Goal: Task Accomplishment & Management: Manage account settings

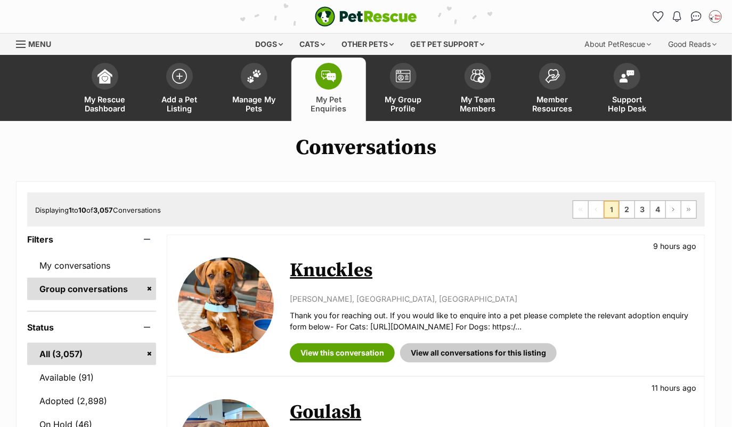
click at [114, 293] on link "Group conversations" at bounding box center [91, 289] width 129 height 22
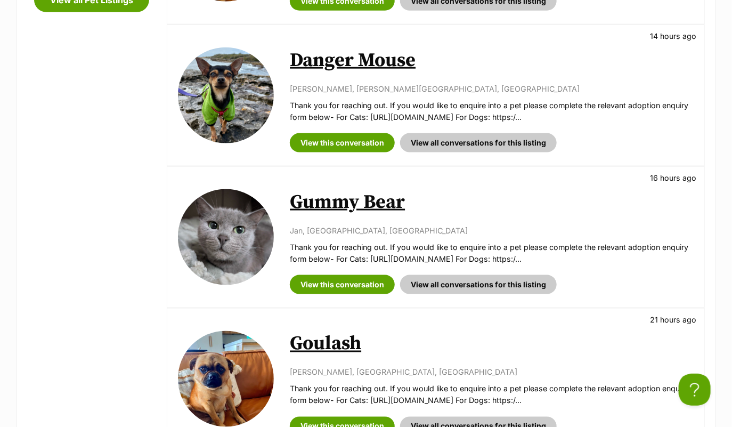
scroll to position [611, 0]
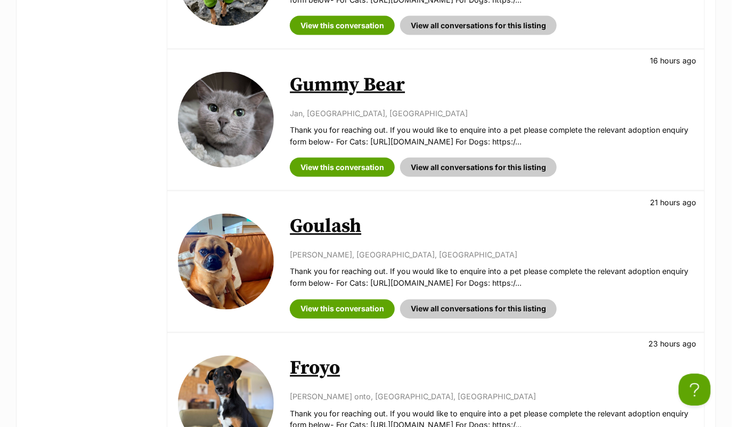
click at [358, 83] on link "Gummy Bear" at bounding box center [347, 85] width 115 height 24
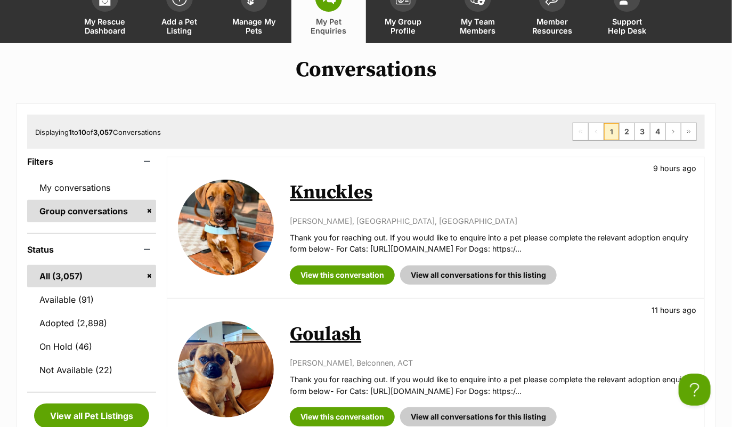
scroll to position [0, 0]
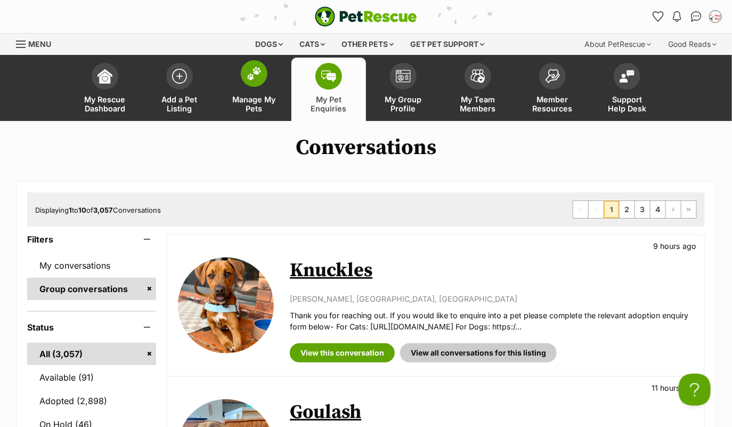
click at [256, 62] on span at bounding box center [254, 73] width 27 height 27
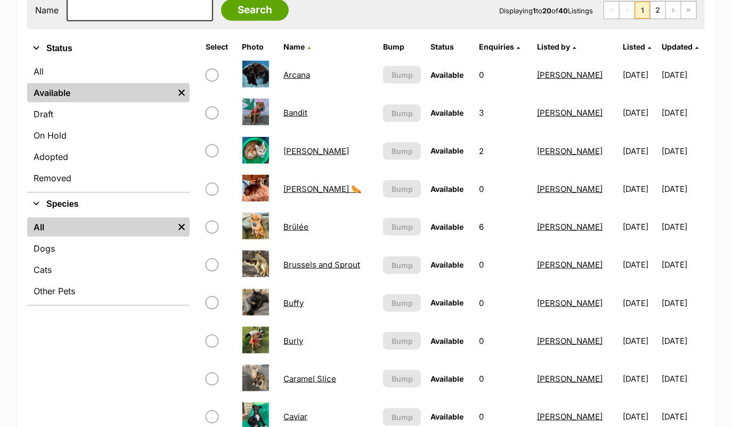
scroll to position [233, 0]
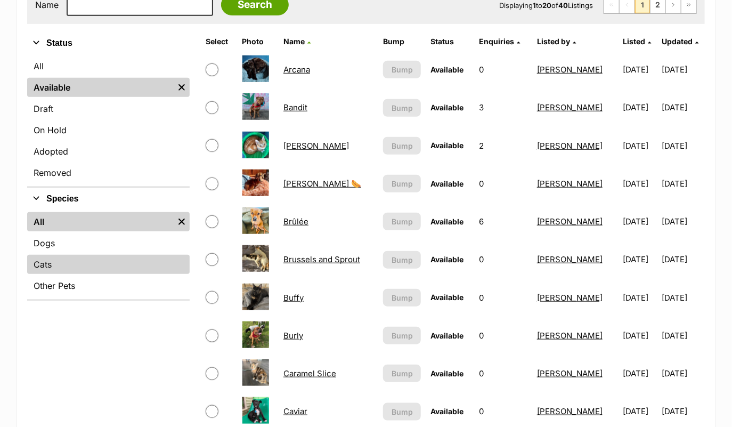
click at [82, 260] on link "Cats" at bounding box center [108, 264] width 163 height 19
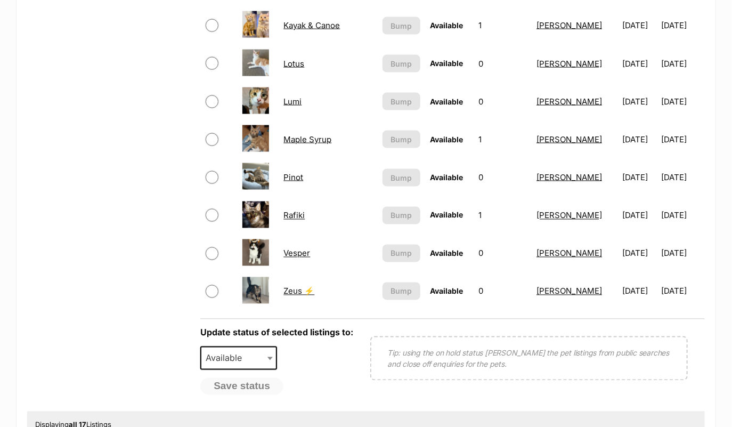
scroll to position [621, 0]
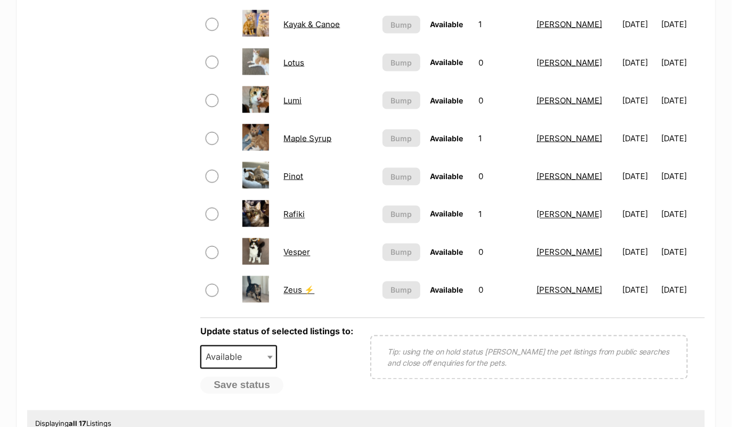
click at [293, 171] on link "Pinot" at bounding box center [294, 176] width 20 height 10
click at [297, 251] on link "Vesper" at bounding box center [297, 252] width 27 height 10
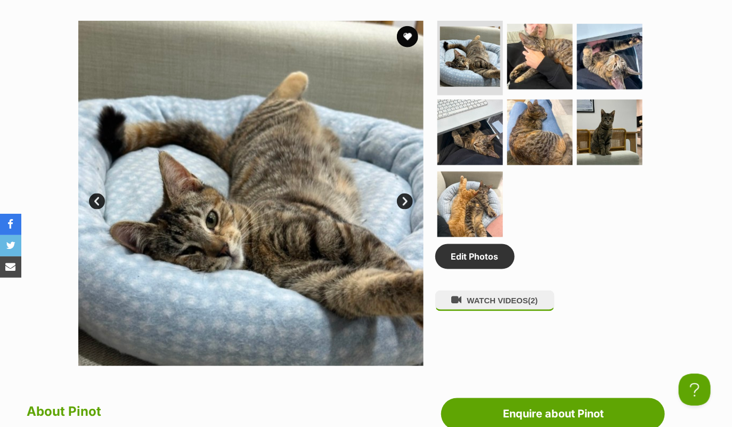
click at [402, 199] on link "Next" at bounding box center [405, 202] width 16 height 16
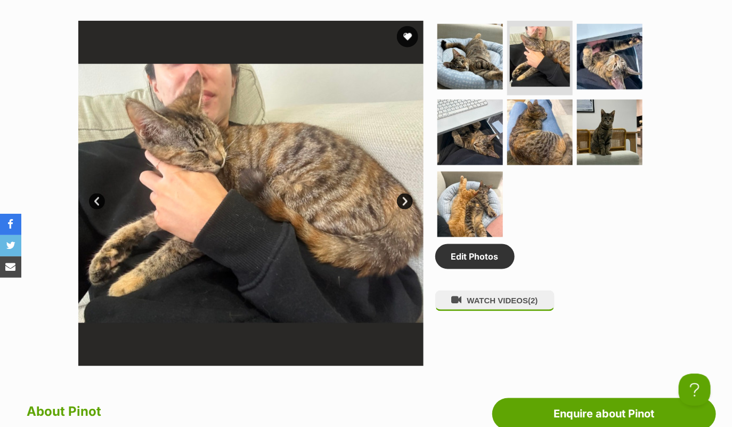
click at [402, 199] on link "Next" at bounding box center [405, 202] width 16 height 16
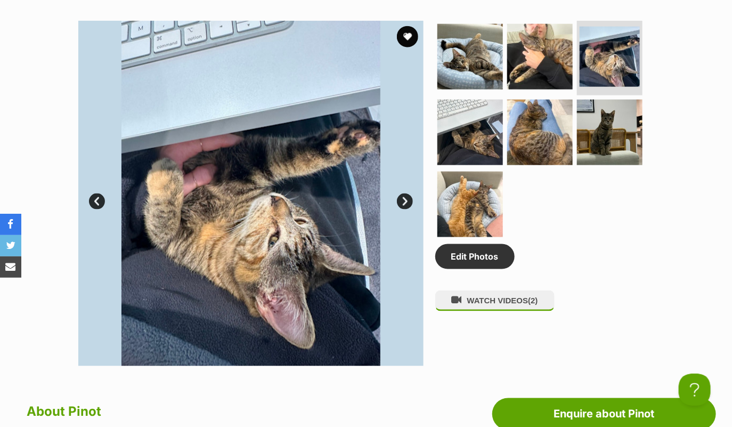
click at [402, 199] on link "Next" at bounding box center [405, 202] width 16 height 16
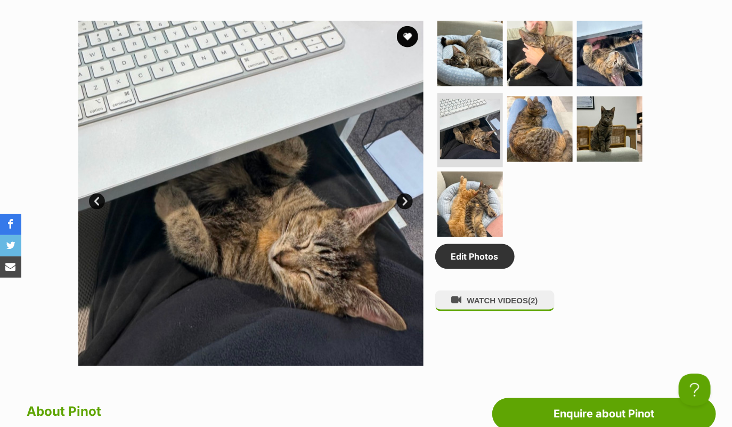
click at [402, 199] on link "Next" at bounding box center [405, 202] width 16 height 16
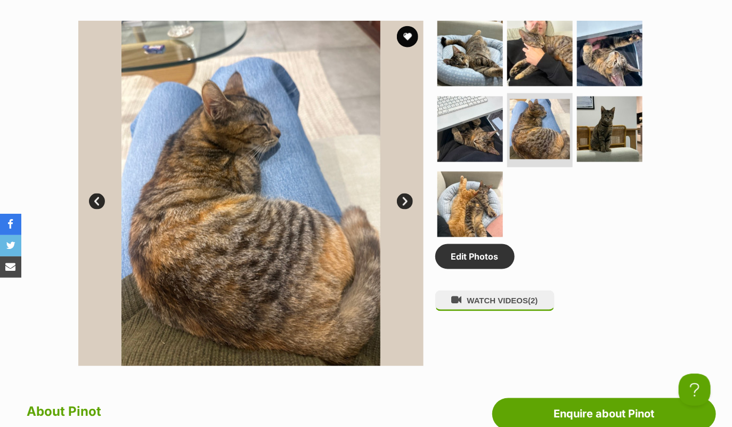
click at [402, 199] on link "Next" at bounding box center [405, 202] width 16 height 16
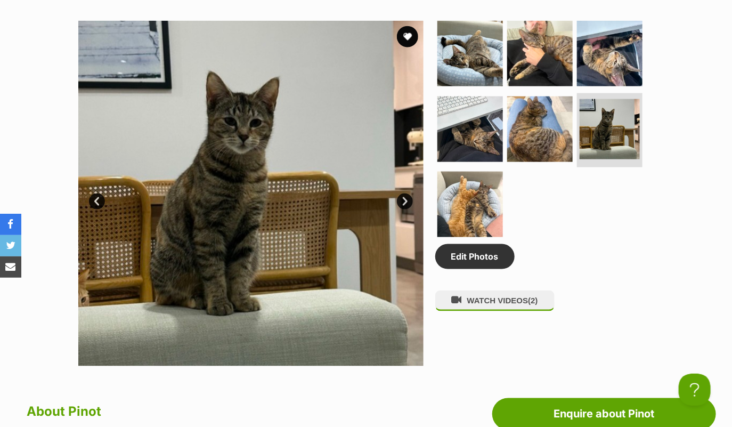
click at [402, 199] on link "Next" at bounding box center [405, 202] width 16 height 16
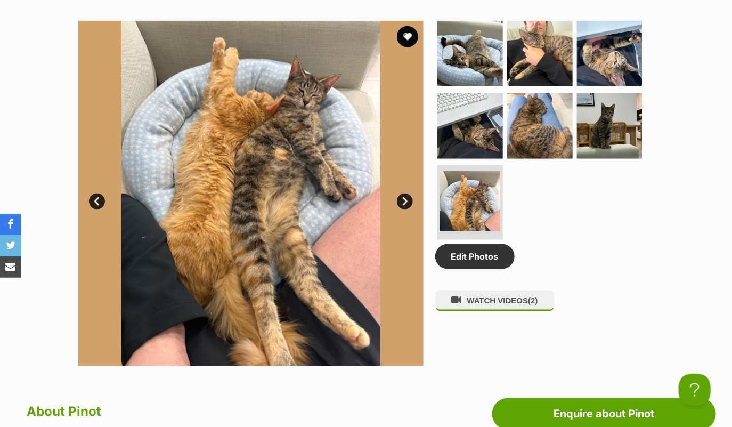
click at [402, 199] on link "Next" at bounding box center [405, 202] width 16 height 16
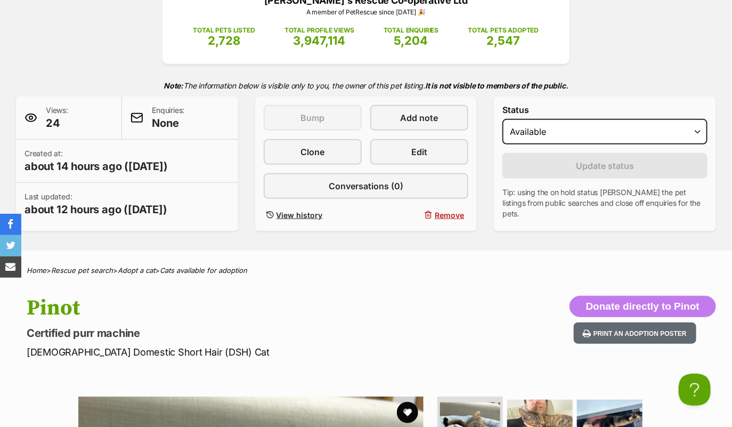
scroll to position [78, 0]
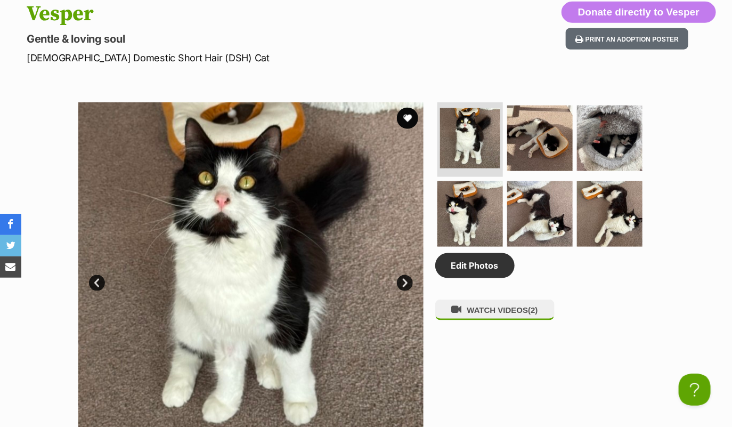
scroll to position [460, 0]
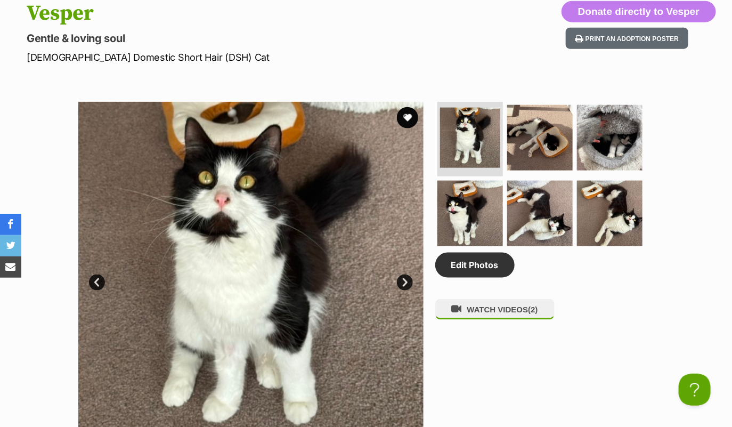
click at [406, 280] on link "Next" at bounding box center [405, 283] width 16 height 16
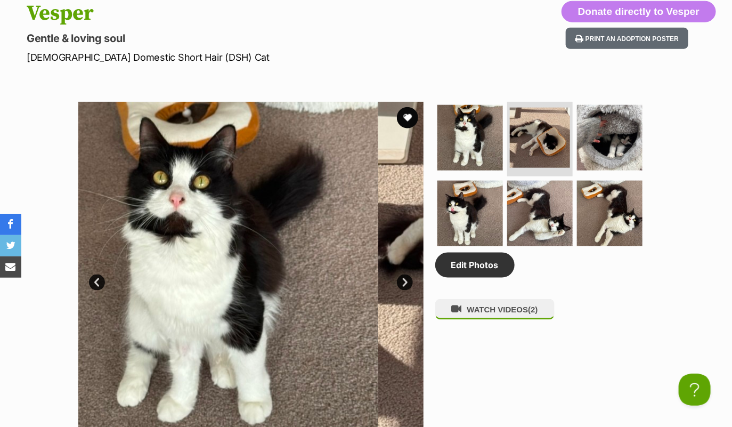
scroll to position [0, 0]
click at [406, 280] on link "Next" at bounding box center [405, 283] width 16 height 16
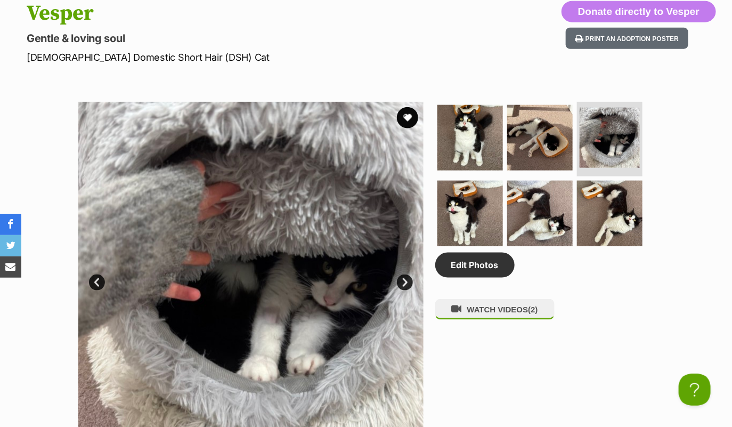
click at [406, 280] on link "Next" at bounding box center [405, 283] width 16 height 16
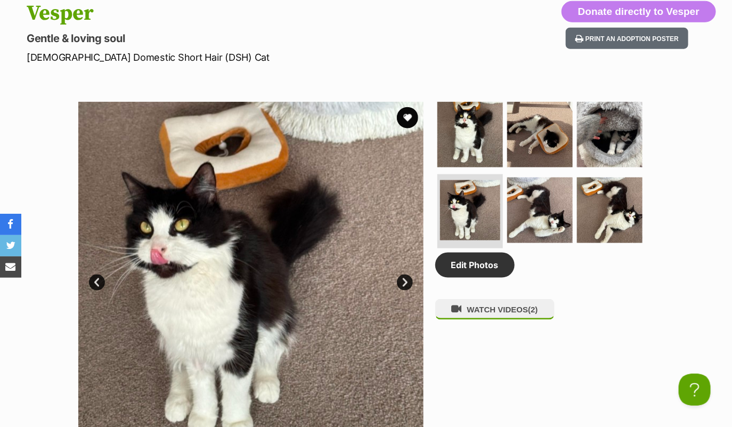
click at [406, 280] on link "Next" at bounding box center [405, 283] width 16 height 16
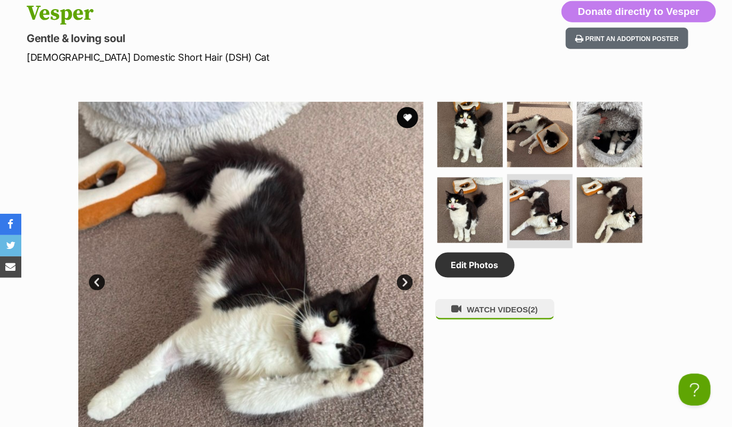
click at [406, 280] on link "Next" at bounding box center [405, 283] width 16 height 16
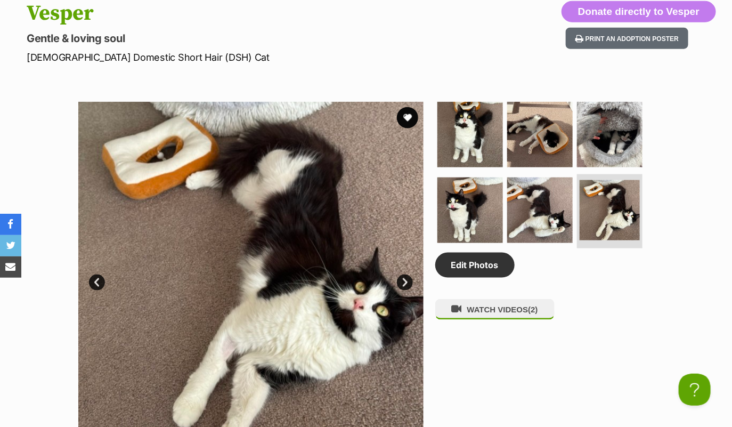
click at [406, 280] on link "Next" at bounding box center [405, 283] width 16 height 16
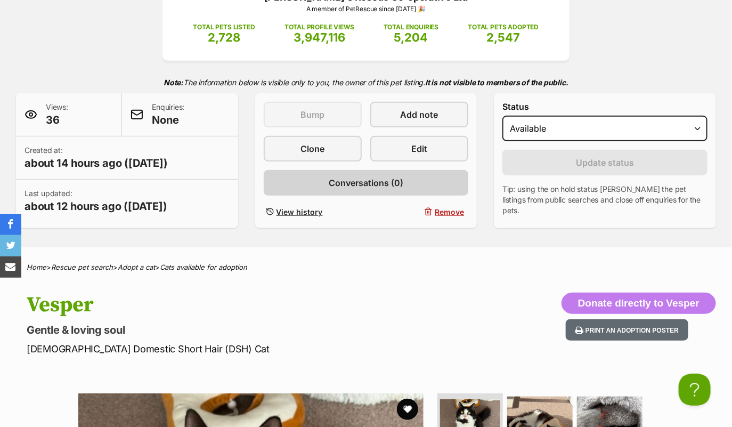
scroll to position [134, 0]
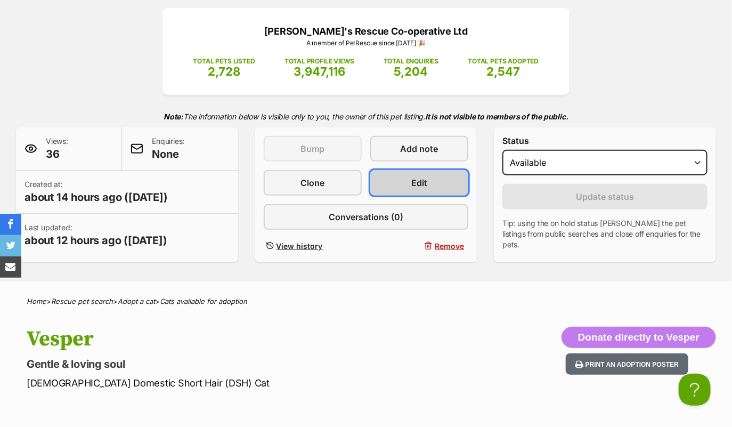
click at [400, 190] on link "Edit" at bounding box center [419, 183] width 98 height 26
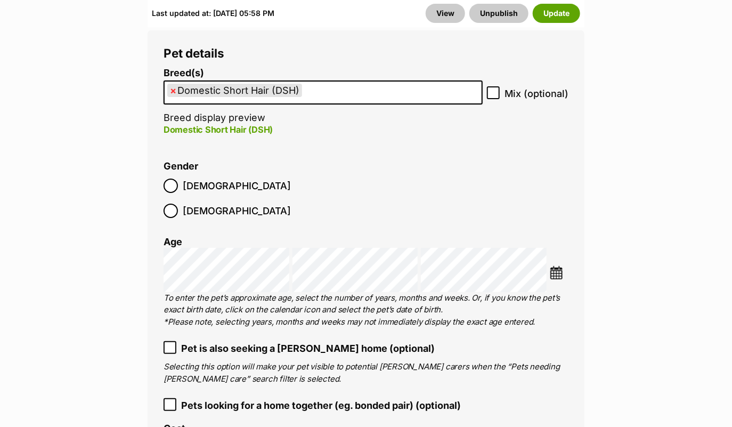
scroll to position [1661, 0]
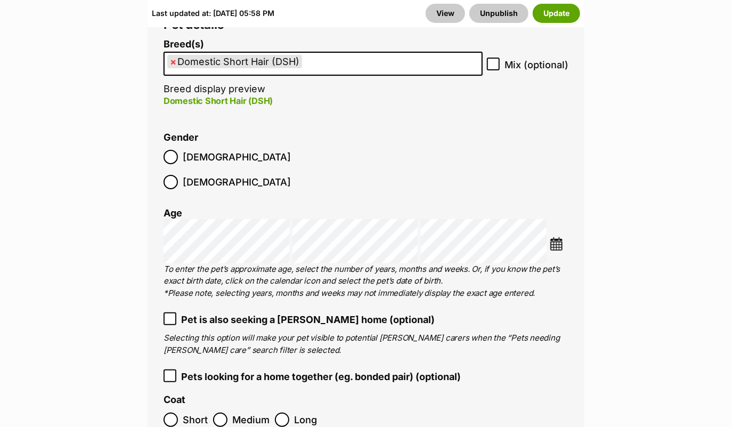
click at [383, 65] on ul "× Domestic Short Hair (DSH)" at bounding box center [323, 64] width 317 height 22
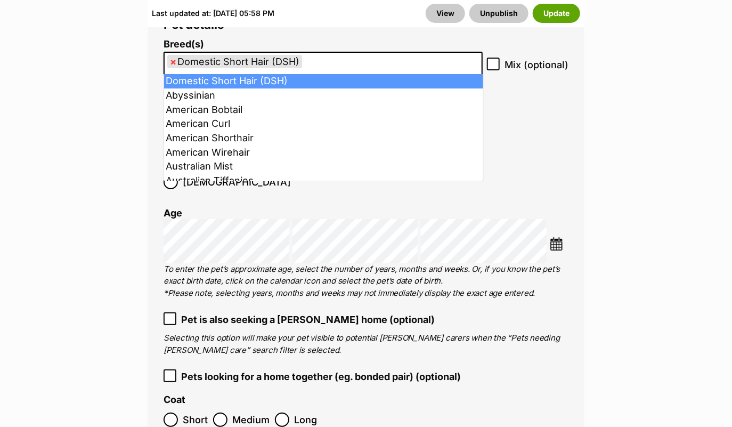
click at [173, 60] on span "×" at bounding box center [173, 61] width 6 height 13
select select
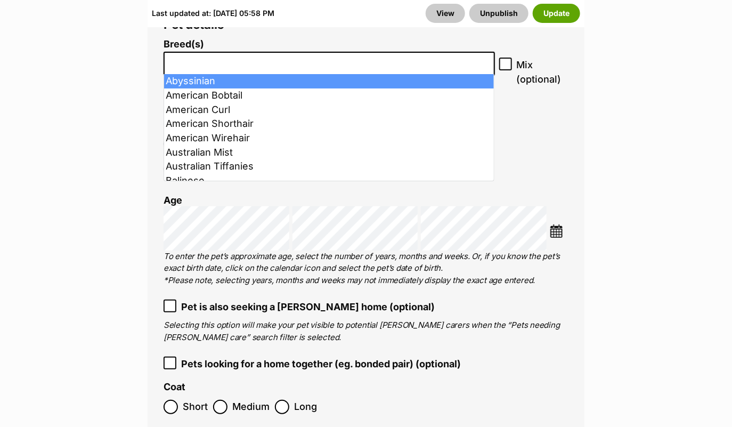
click at [201, 67] on li at bounding box center [329, 64] width 324 height 22
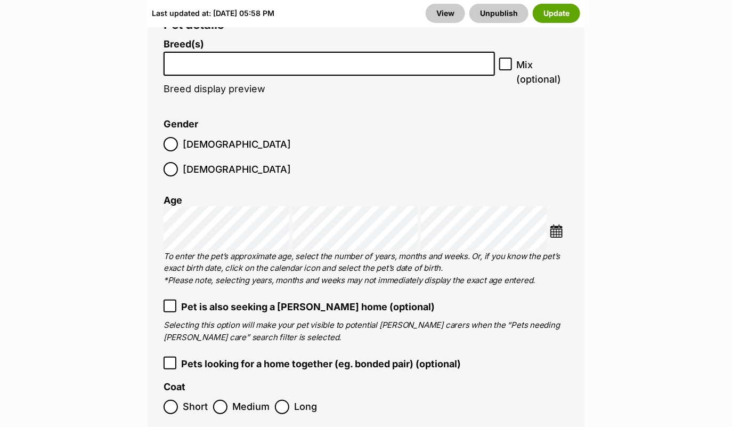
click at [201, 67] on li at bounding box center [329, 64] width 324 height 22
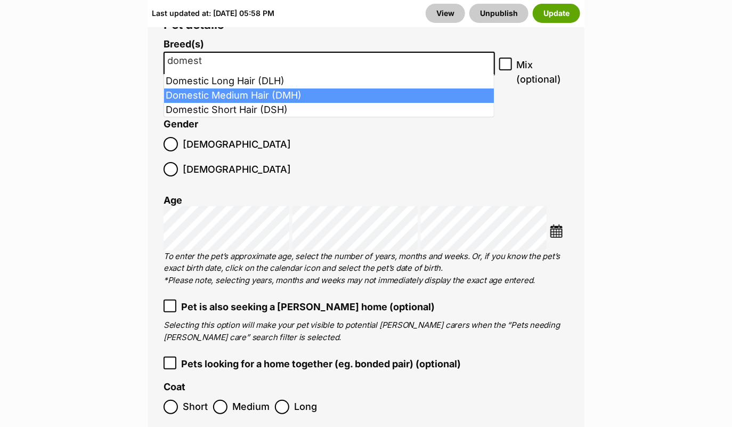
type input "domest"
select select "252101"
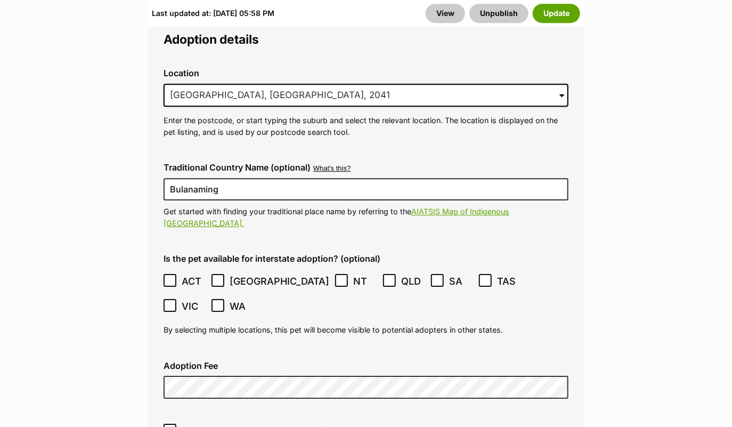
scroll to position [2923, 0]
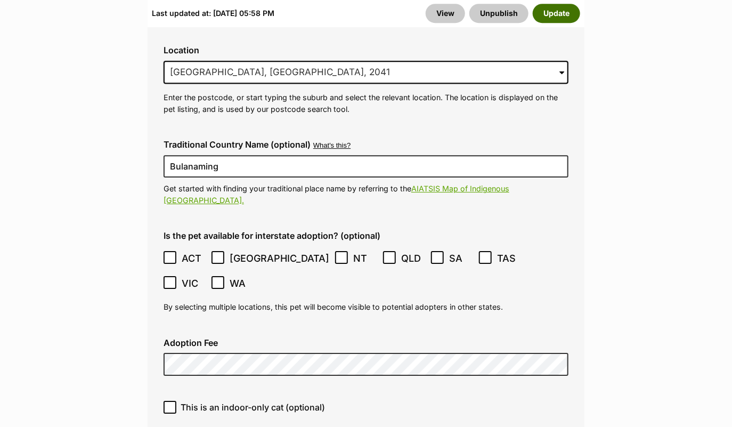
click at [558, 17] on button "Update" at bounding box center [556, 13] width 47 height 19
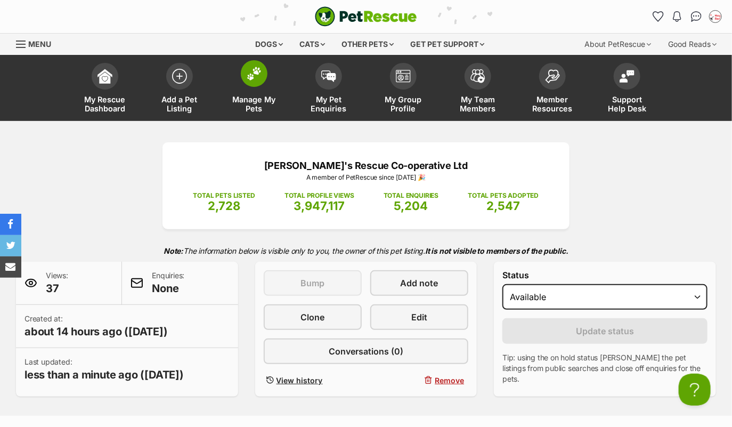
click at [253, 77] on img at bounding box center [254, 74] width 15 height 14
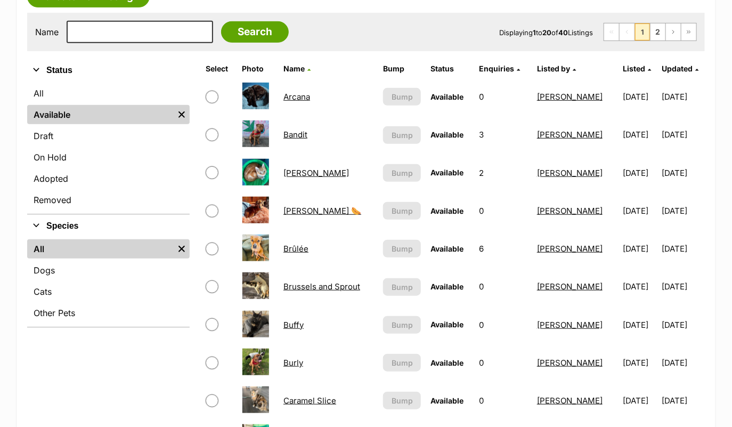
scroll to position [252, 0]
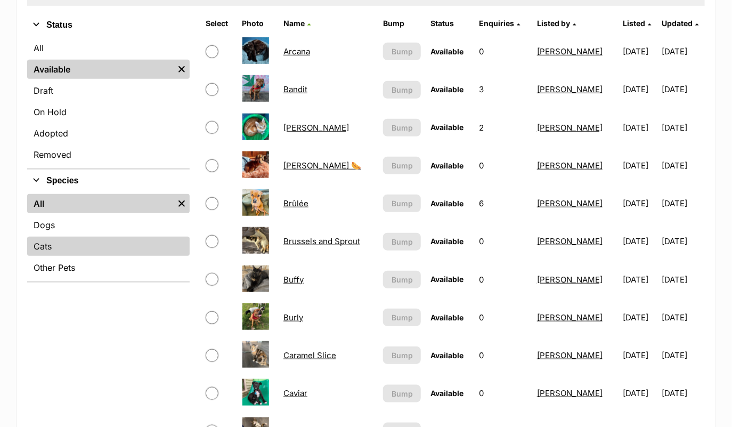
click at [66, 244] on link "Cats" at bounding box center [108, 246] width 163 height 19
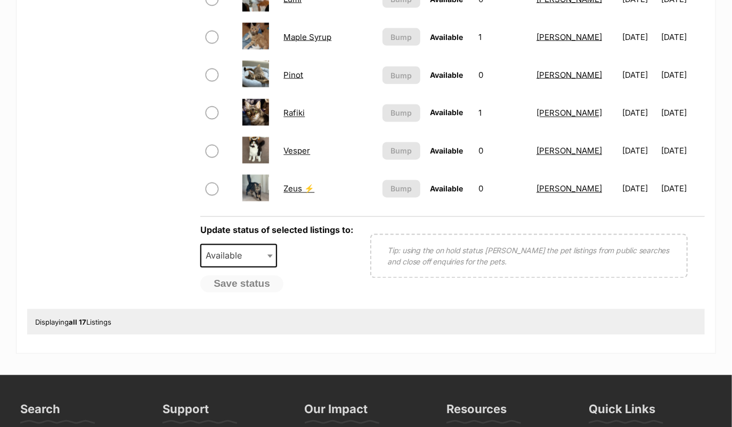
scroll to position [635, 0]
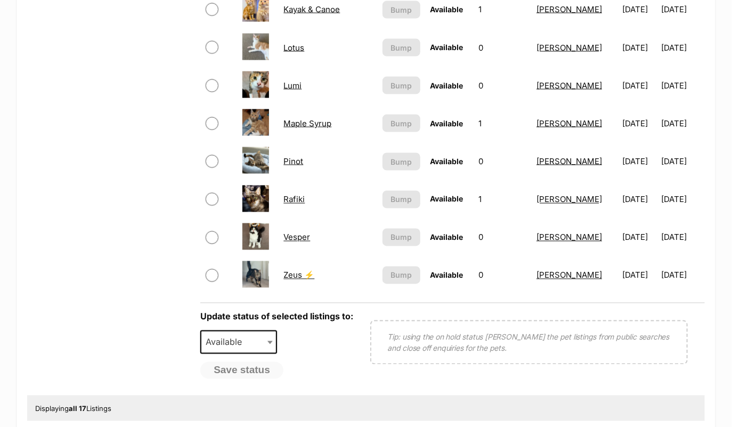
click at [292, 270] on link "Zeus ⚡" at bounding box center [299, 275] width 31 height 10
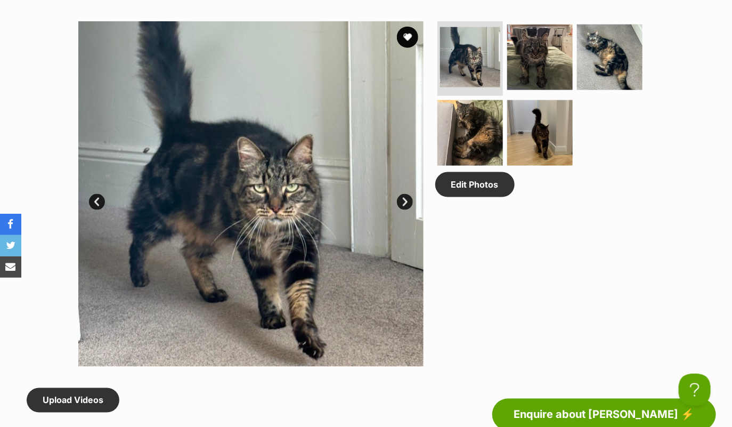
click at [404, 197] on link "Next" at bounding box center [405, 202] width 16 height 16
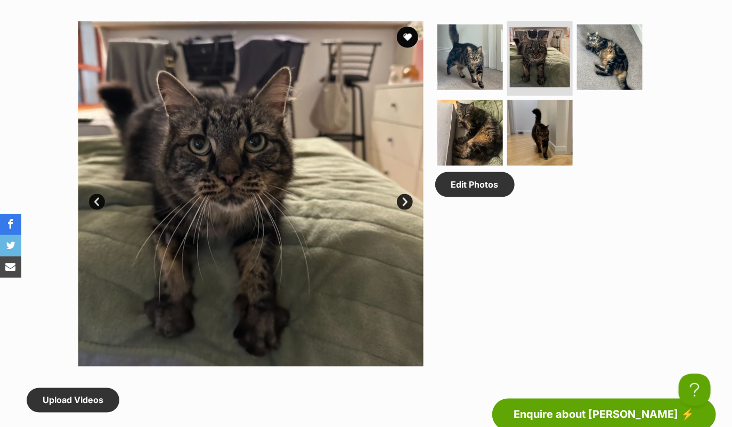
click at [404, 197] on link "Next" at bounding box center [405, 202] width 16 height 16
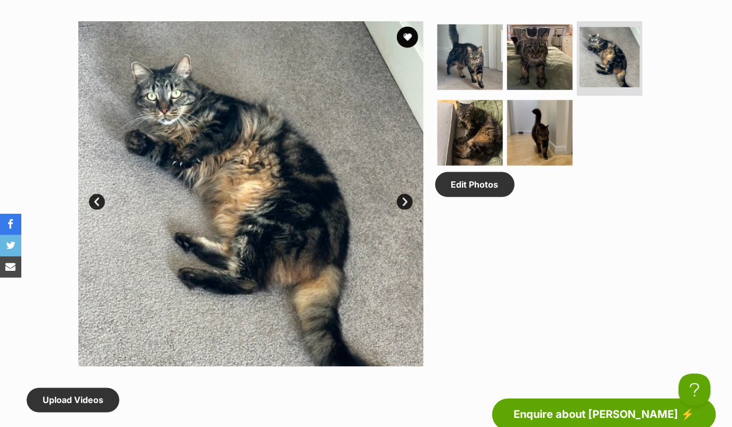
click at [404, 197] on link "Next" at bounding box center [405, 202] width 16 height 16
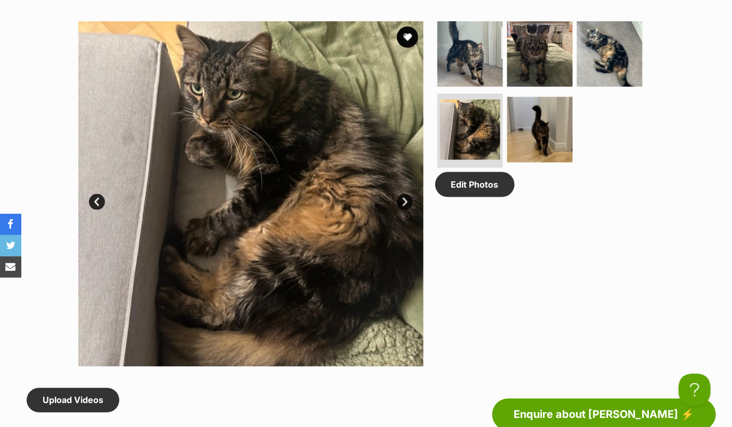
click at [404, 197] on link "Next" at bounding box center [405, 202] width 16 height 16
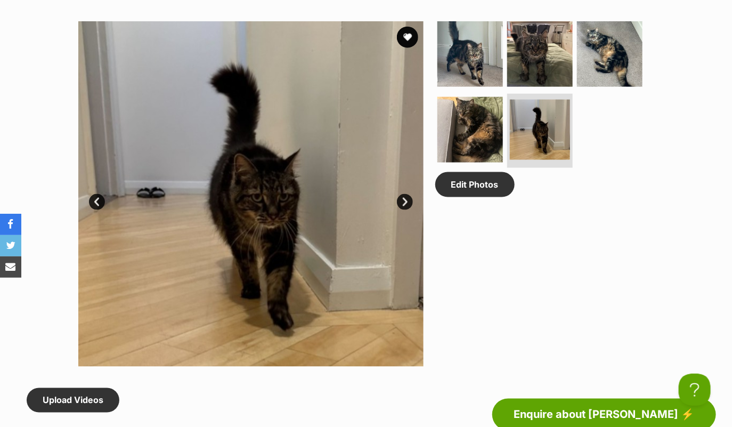
click at [404, 197] on link "Next" at bounding box center [405, 202] width 16 height 16
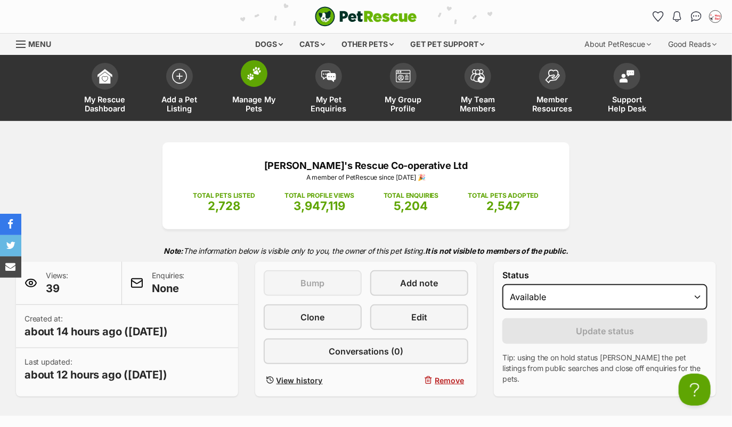
click at [253, 85] on span at bounding box center [254, 73] width 27 height 27
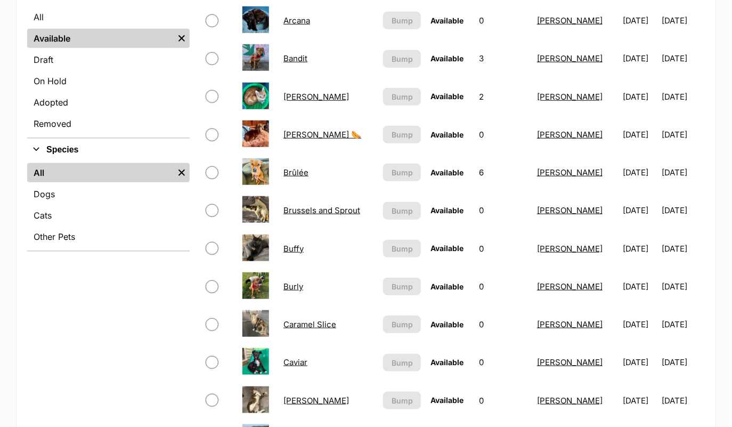
scroll to position [343, 0]
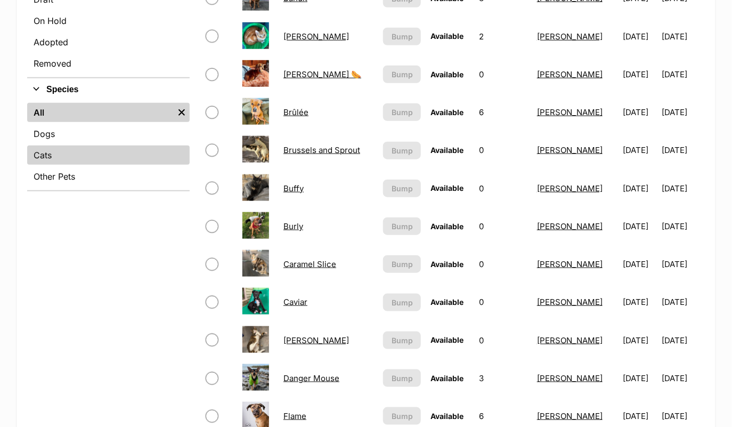
click at [107, 159] on link "Cats" at bounding box center [108, 155] width 163 height 19
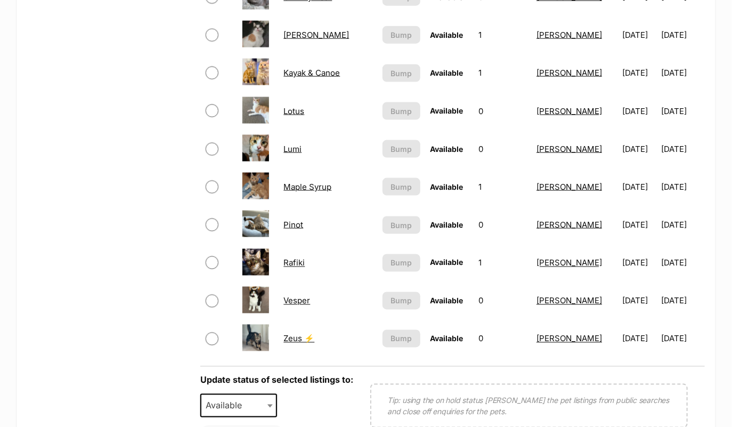
scroll to position [615, 0]
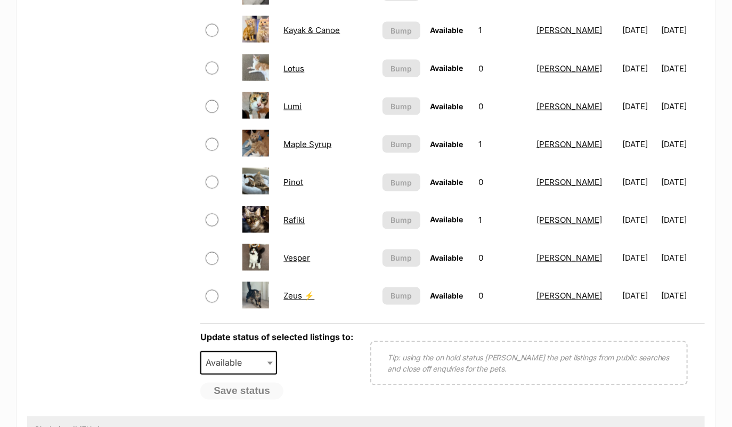
click at [300, 256] on link "Vesper" at bounding box center [297, 258] width 27 height 10
click at [287, 291] on link "Zeus ⚡" at bounding box center [299, 296] width 31 height 10
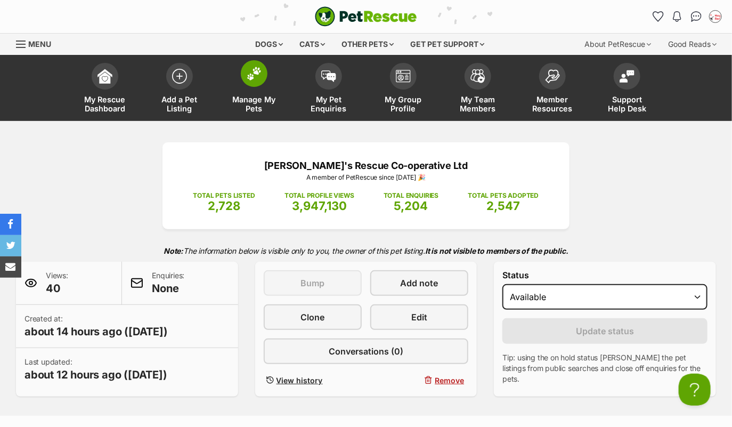
click at [260, 70] on img at bounding box center [254, 74] width 15 height 14
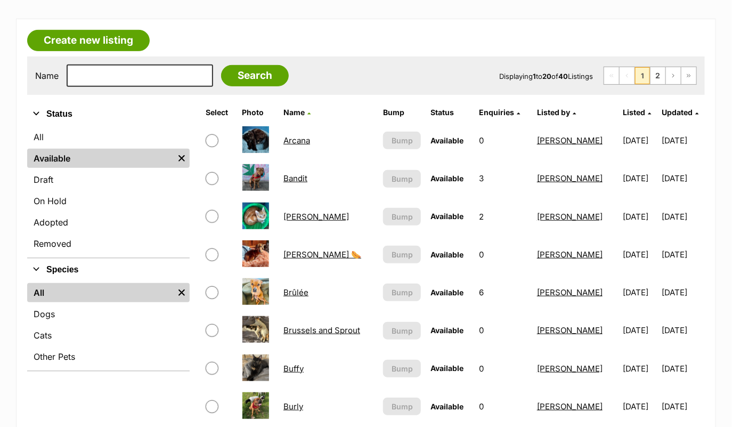
scroll to position [283, 0]
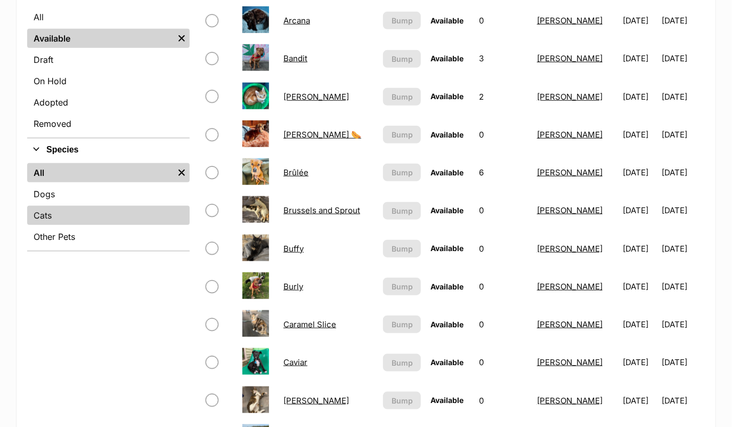
click at [105, 207] on link "Cats" at bounding box center [108, 215] width 163 height 19
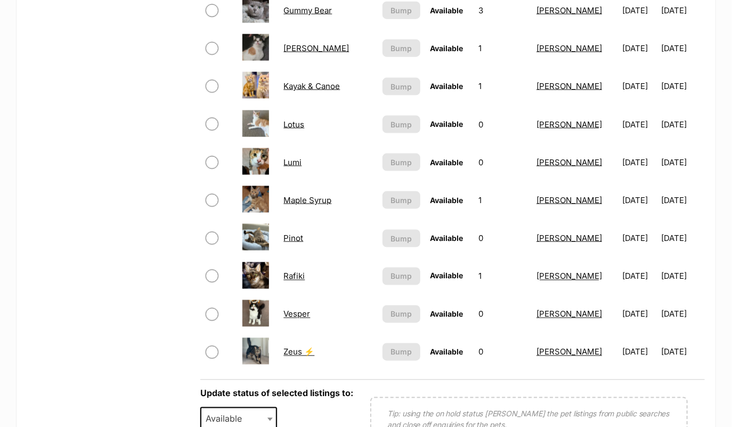
scroll to position [566, 0]
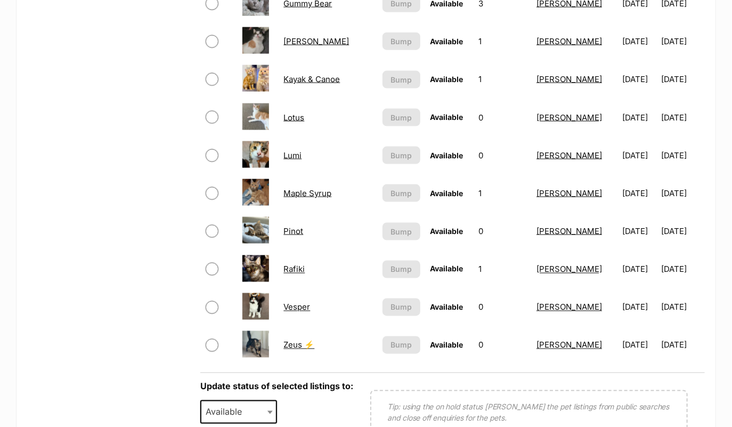
click at [299, 304] on link "Vesper" at bounding box center [297, 307] width 27 height 10
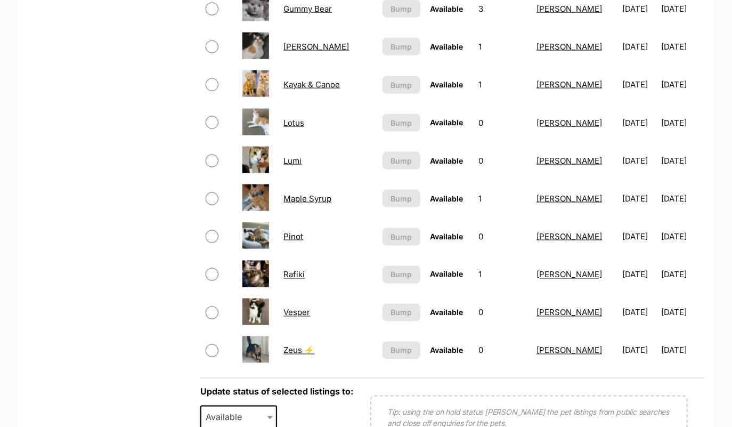
click at [291, 235] on link "Pinot" at bounding box center [294, 236] width 20 height 10
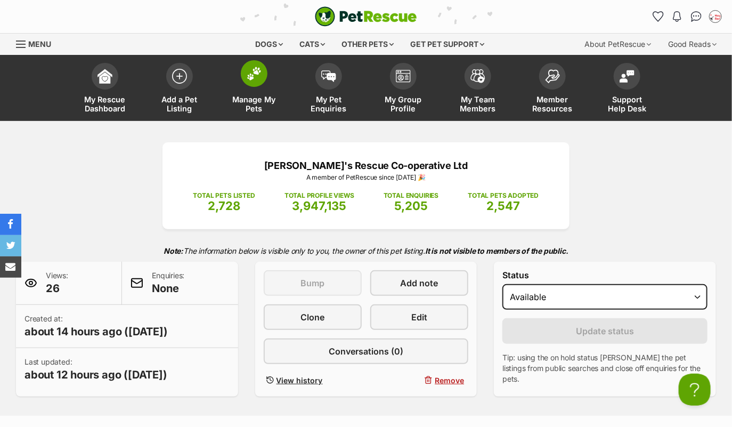
click at [251, 85] on span at bounding box center [254, 73] width 27 height 27
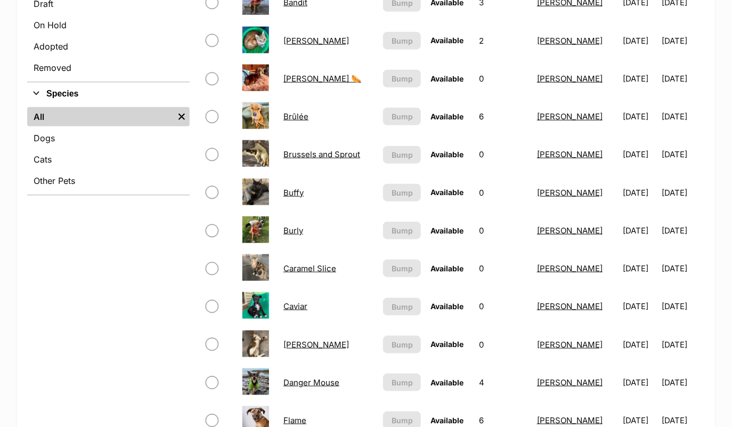
scroll to position [216, 0]
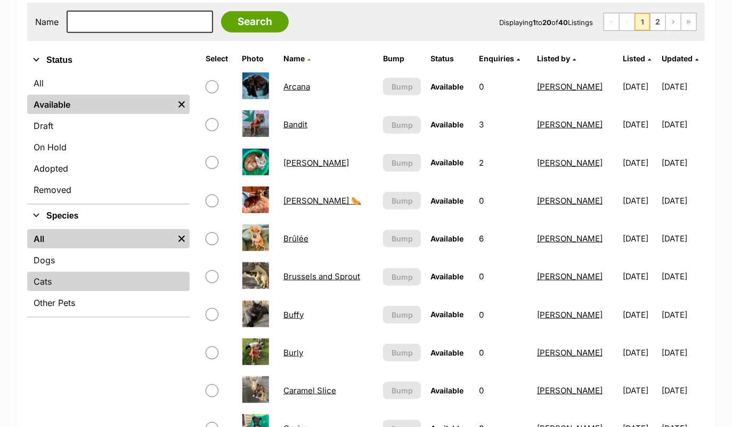
click at [78, 277] on link "Cats" at bounding box center [108, 281] width 163 height 19
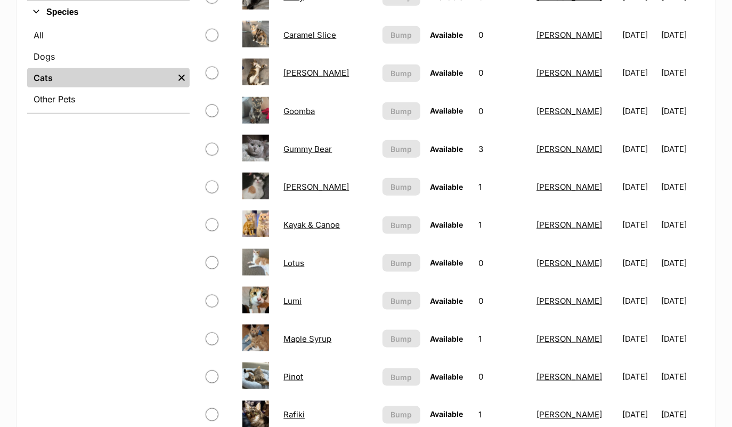
scroll to position [422, 0]
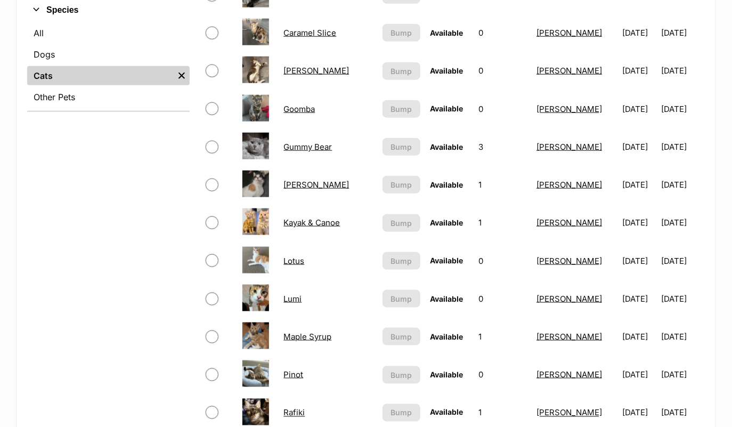
click at [324, 332] on link "Maple Syrup" at bounding box center [308, 337] width 48 height 10
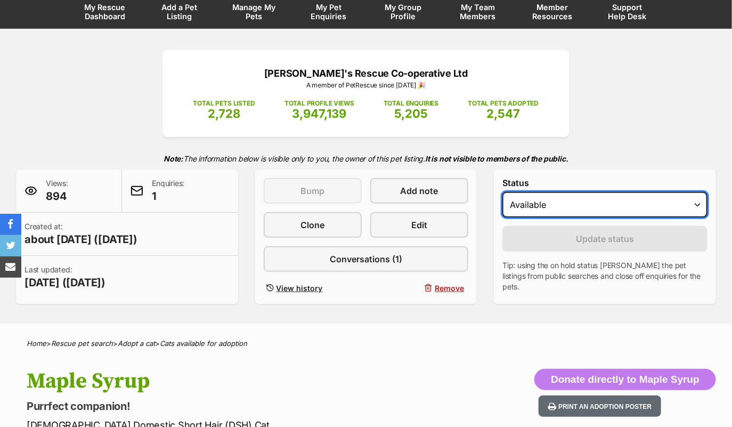
click at [534, 192] on select "Draft - not available as listing has enquires Available On hold Adopted" at bounding box center [605, 205] width 205 height 26
select select "on_hold"
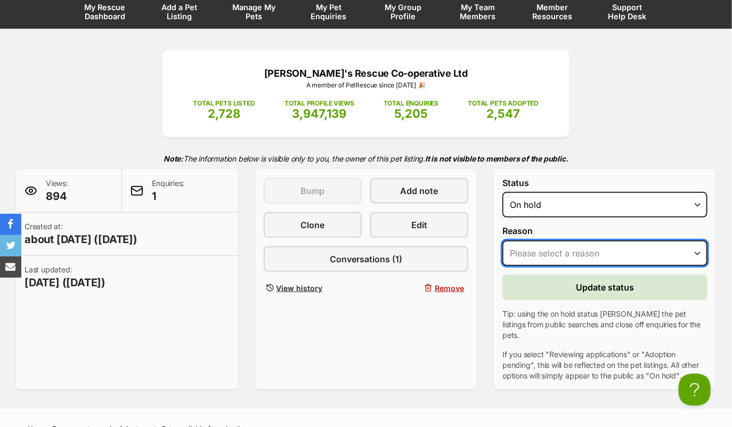
click at [543, 255] on select "Please select a reason Medical reasons Reviewing applications Adoption pending …" at bounding box center [605, 253] width 205 height 26
select select "reviewing_applications"
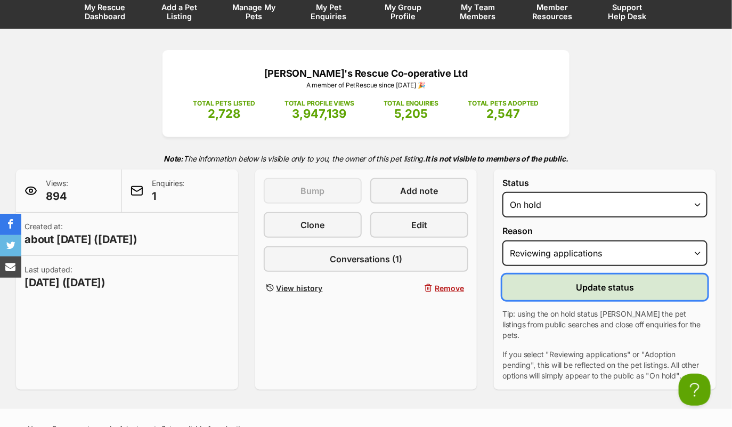
click at [535, 293] on button "Update status" at bounding box center [605, 288] width 205 height 26
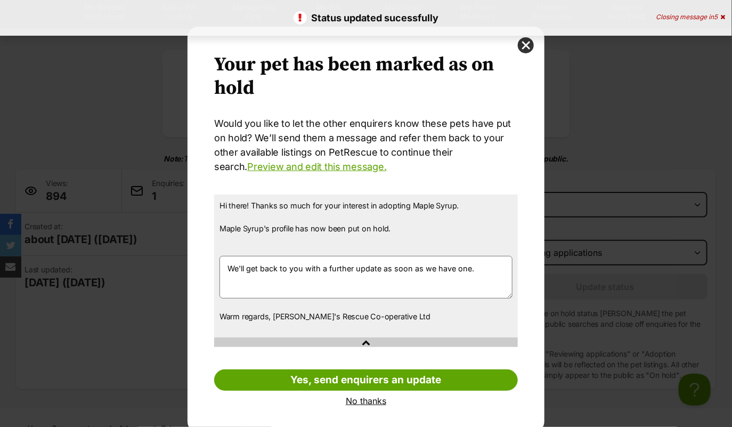
scroll to position [5, 0]
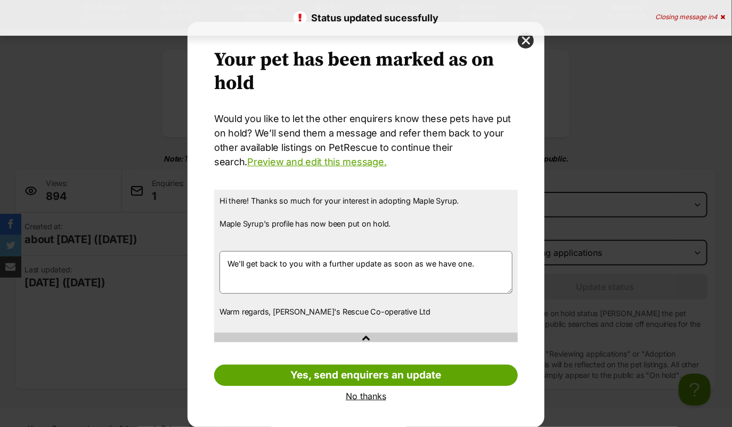
click at [361, 397] on link "No thanks" at bounding box center [366, 396] width 304 height 10
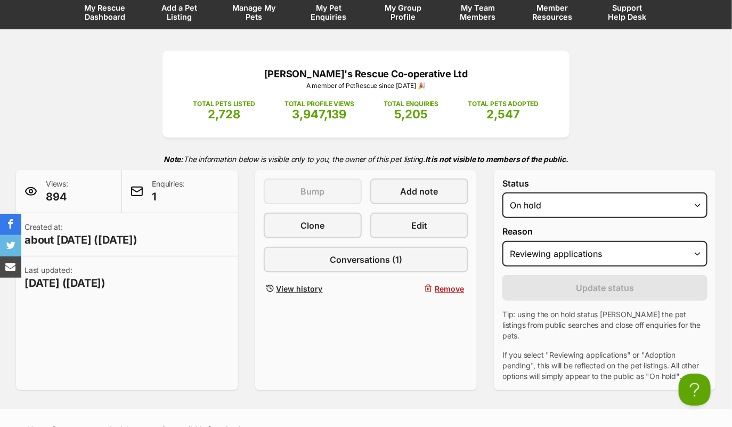
scroll to position [0, 0]
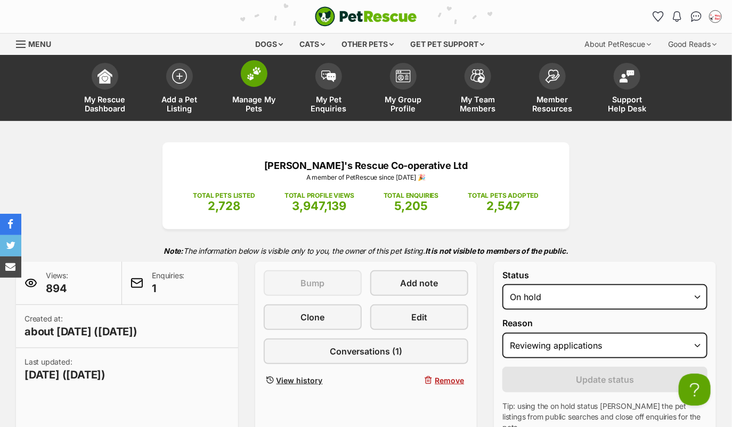
click at [258, 77] on img at bounding box center [254, 74] width 15 height 14
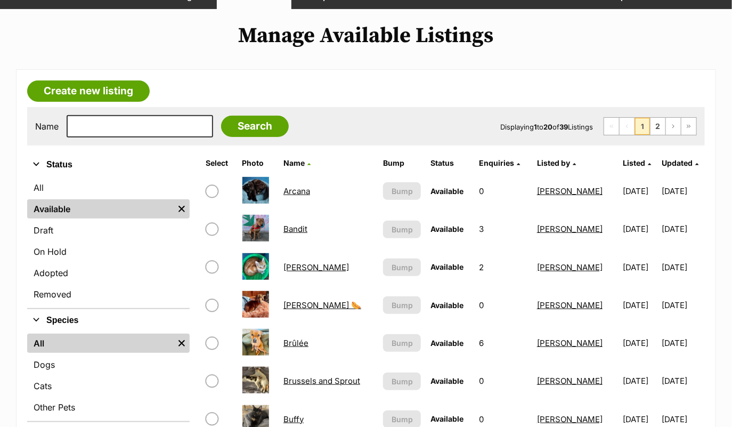
scroll to position [189, 0]
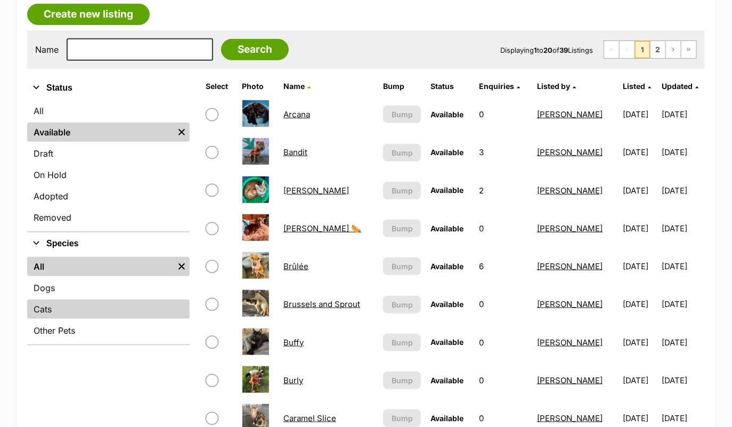
click at [106, 307] on link "Cats" at bounding box center [108, 309] width 163 height 19
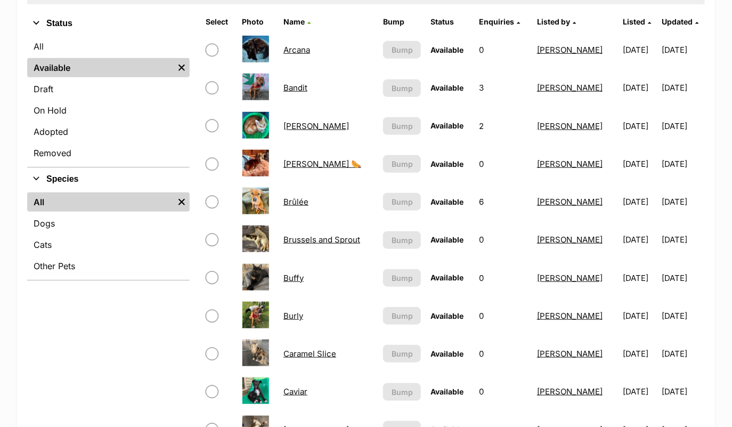
scroll to position [268, 0]
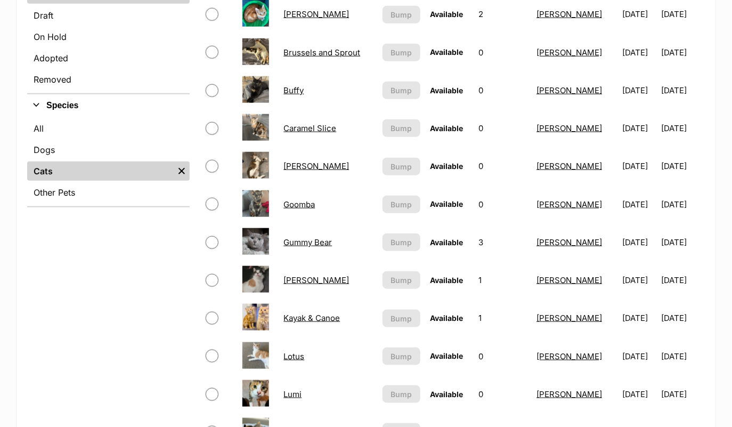
scroll to position [310, 0]
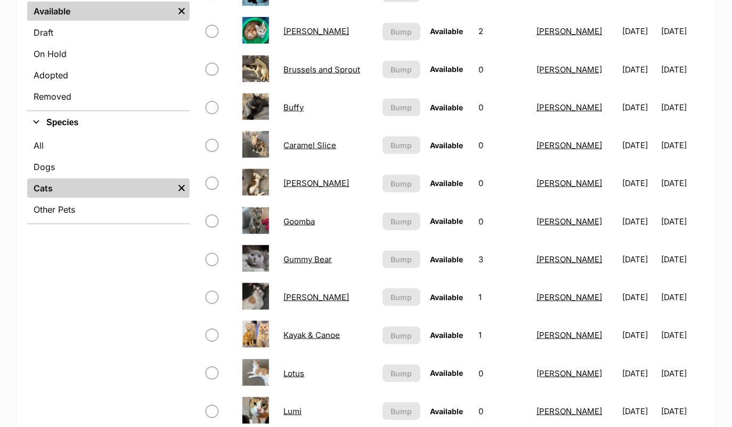
click at [315, 141] on link "Caramel Slice" at bounding box center [310, 145] width 53 height 10
click at [299, 180] on link "[PERSON_NAME]" at bounding box center [317, 183] width 66 height 10
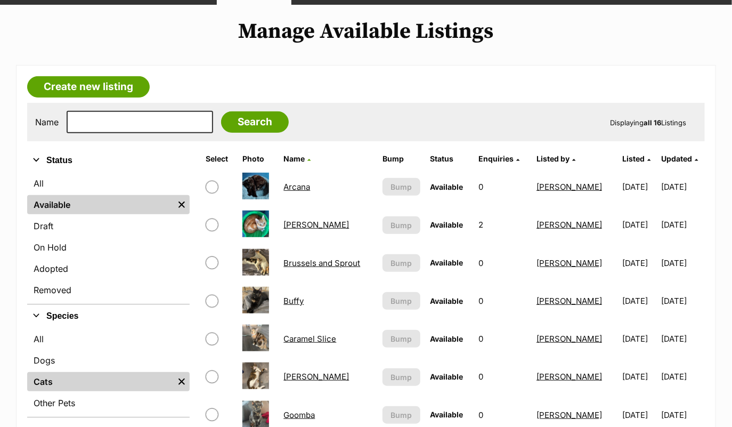
scroll to position [0, 0]
